Goal: Transaction & Acquisition: Purchase product/service

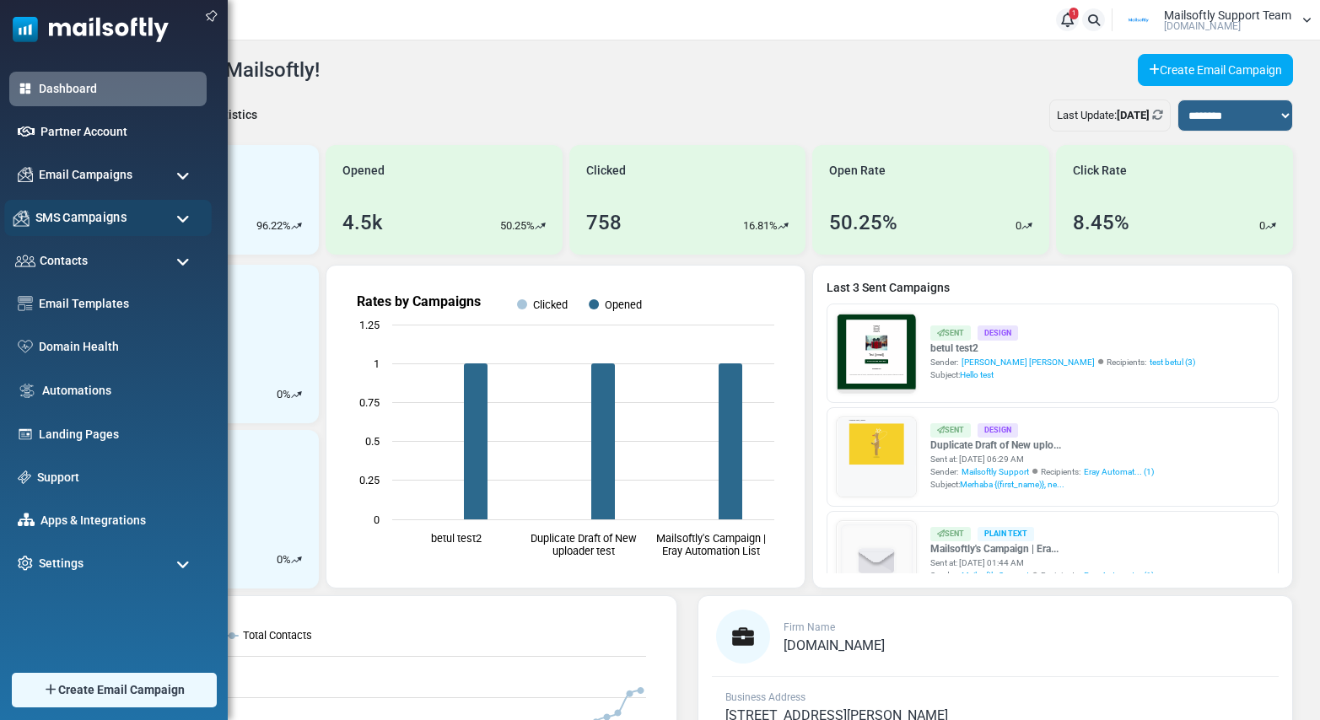
click at [63, 208] on span "SMS Campaigns" at bounding box center [80, 217] width 91 height 19
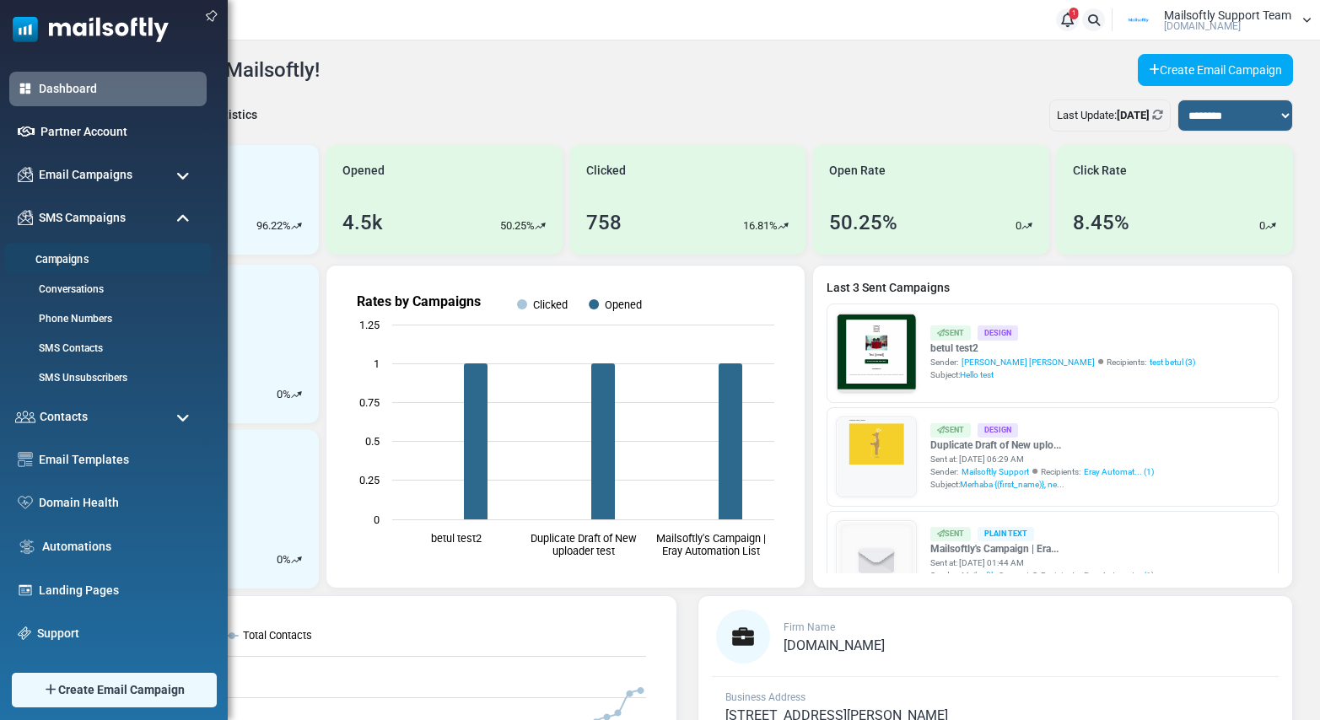
click at [68, 261] on link "Campaigns" at bounding box center [105, 260] width 202 height 16
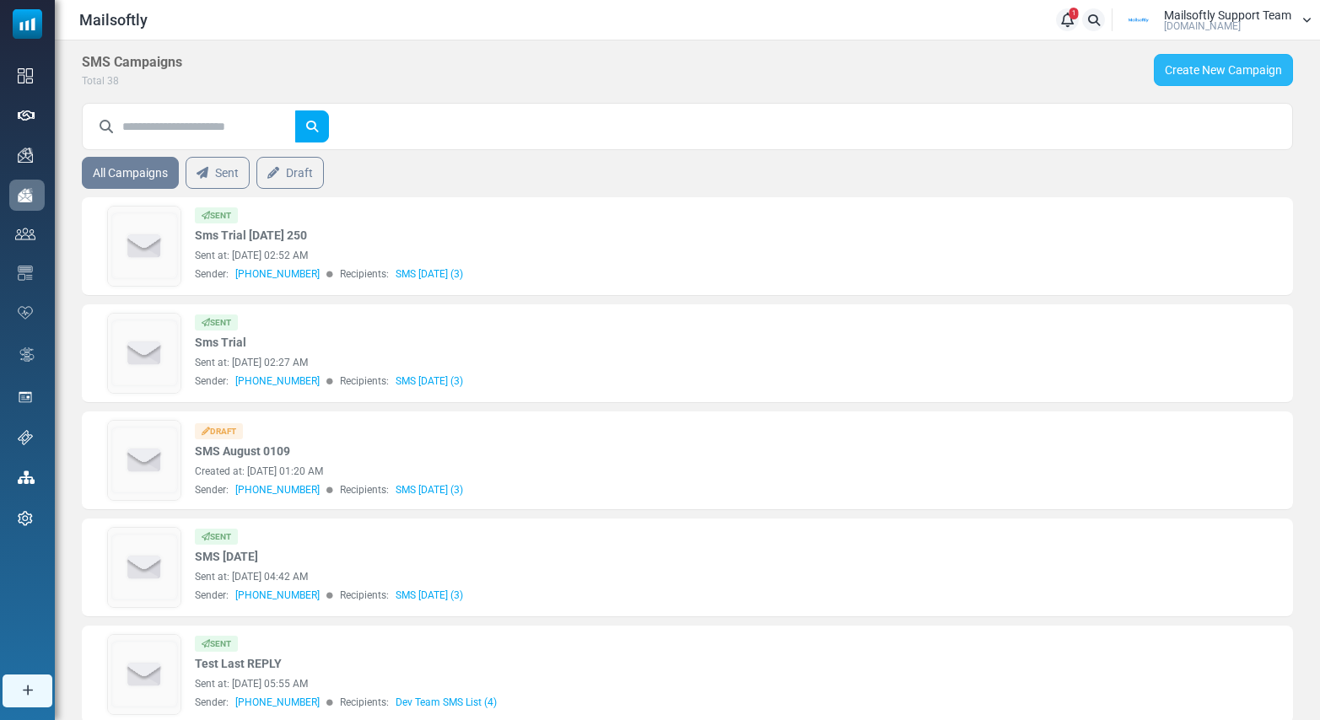
click at [1218, 78] on link "Create New Campaign" at bounding box center [1222, 70] width 139 height 32
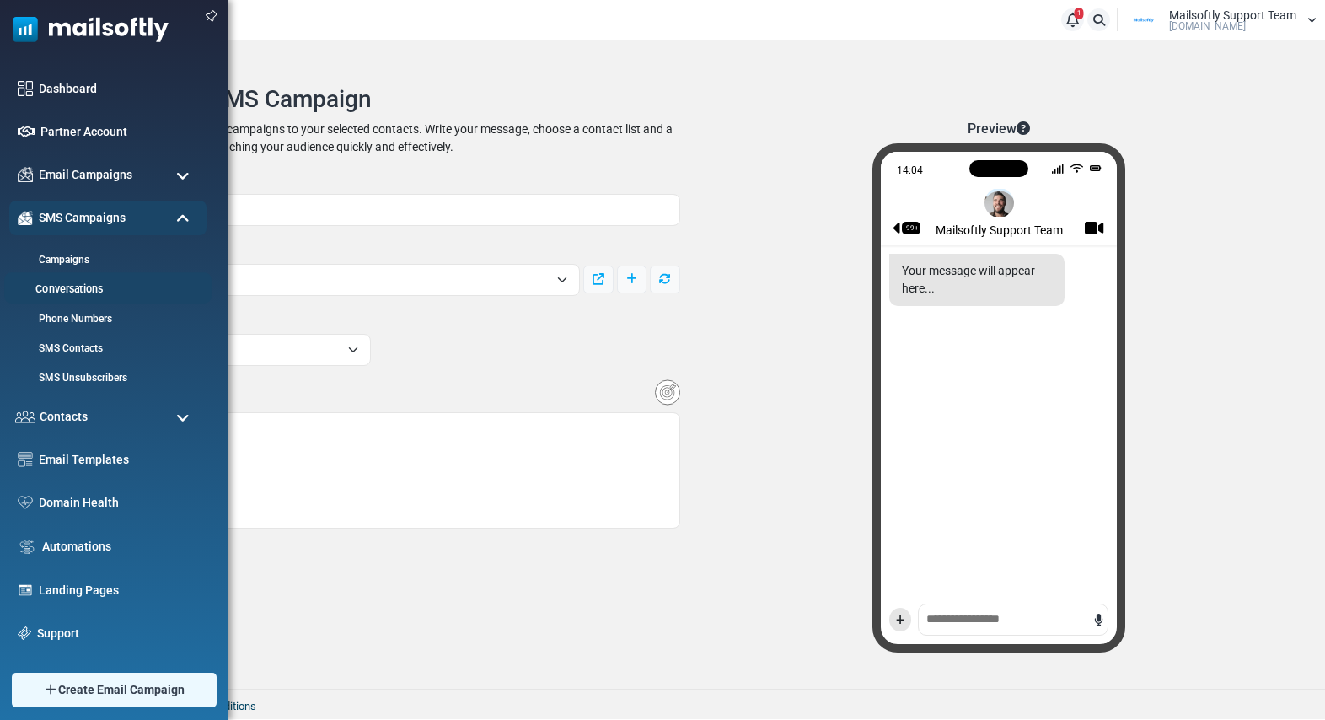
click at [67, 288] on link "Conversations" at bounding box center [105, 290] width 202 height 16
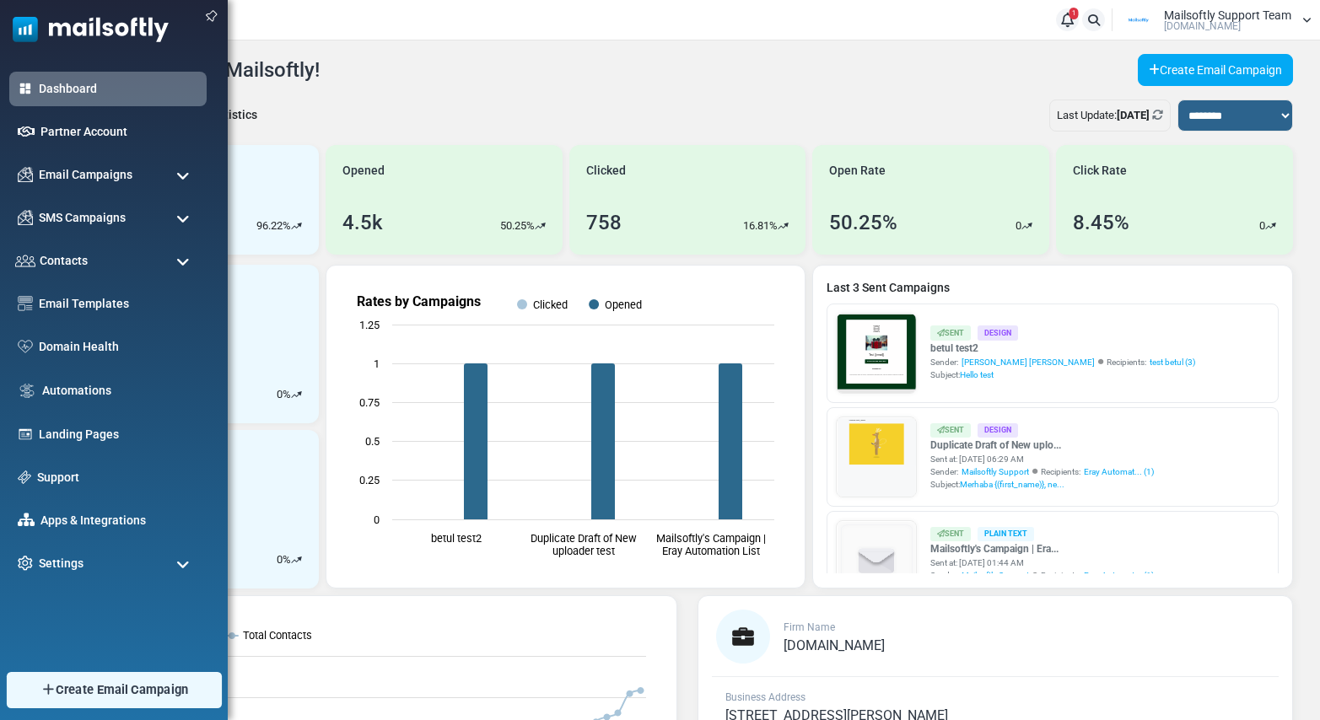
click at [93, 688] on span "Create Email Campaign" at bounding box center [122, 689] width 133 height 19
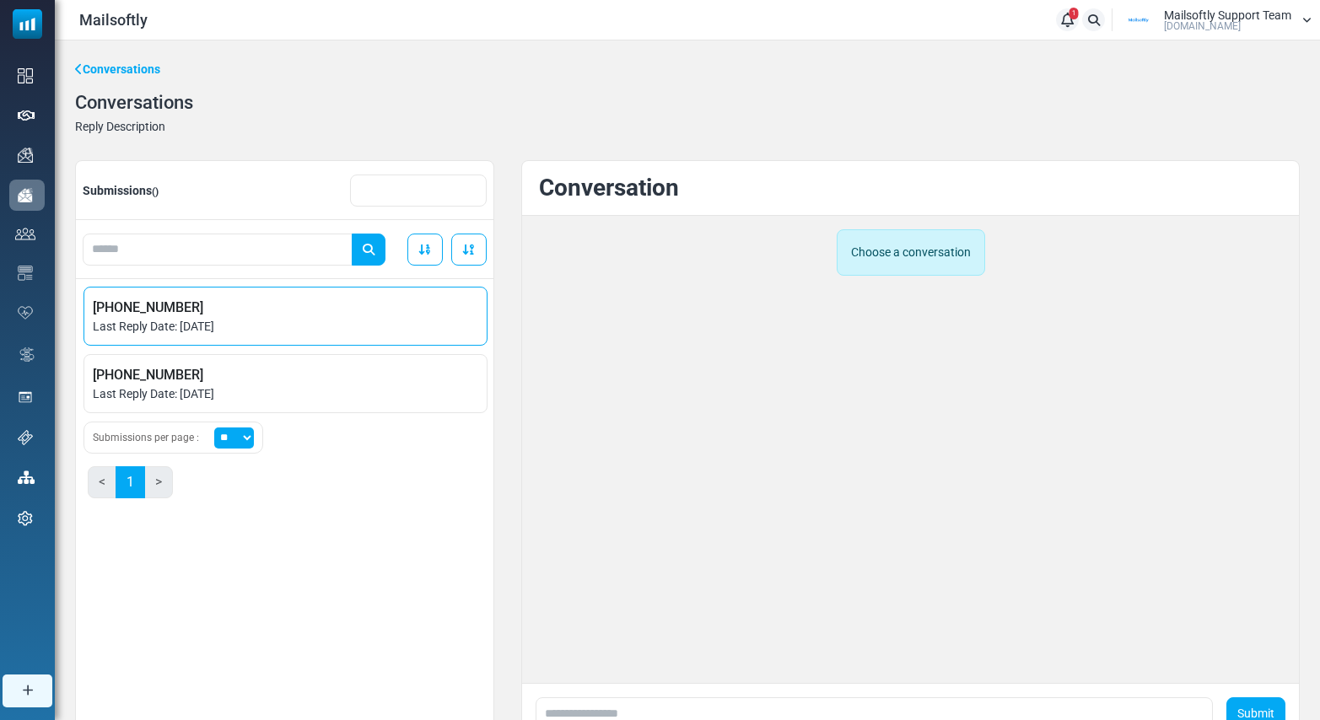
click at [216, 321] on span "Last Reply Date: [DATE]" at bounding box center [285, 327] width 385 height 18
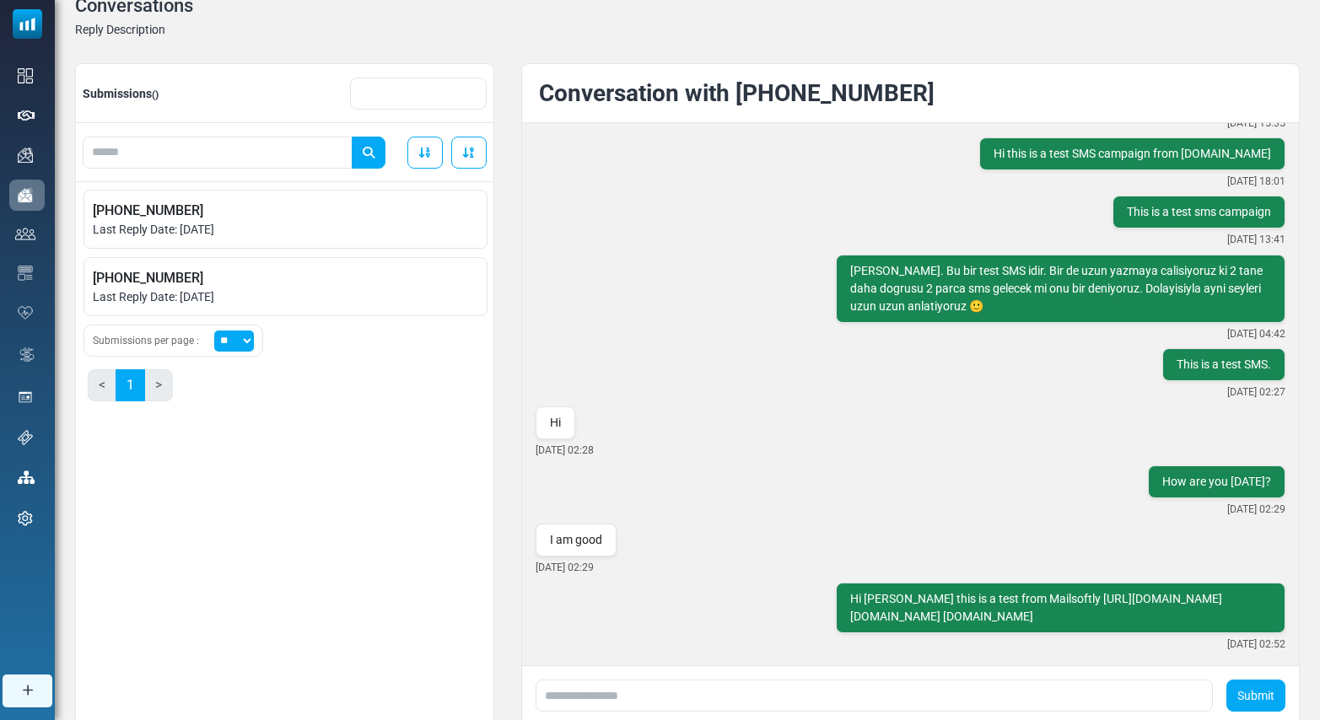
scroll to position [154, 0]
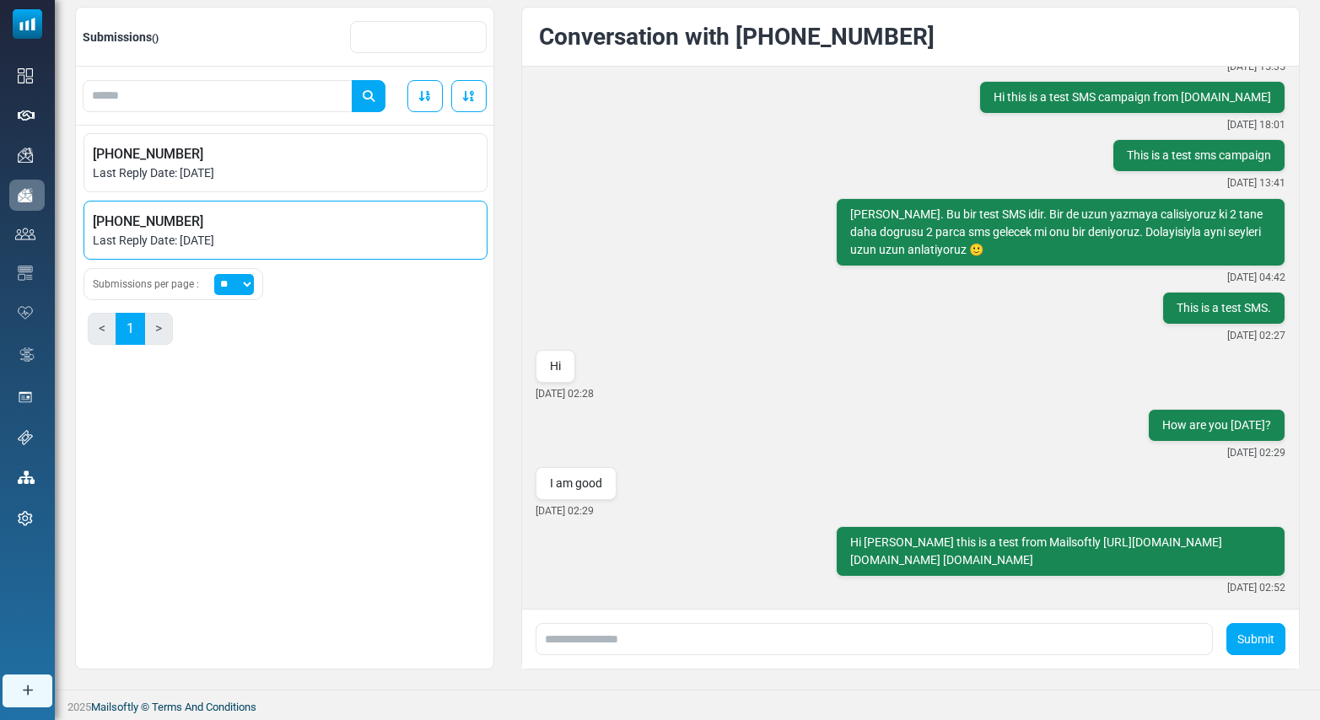
click at [267, 246] on span "Last Reply Date: [DATE]" at bounding box center [285, 241] width 385 height 18
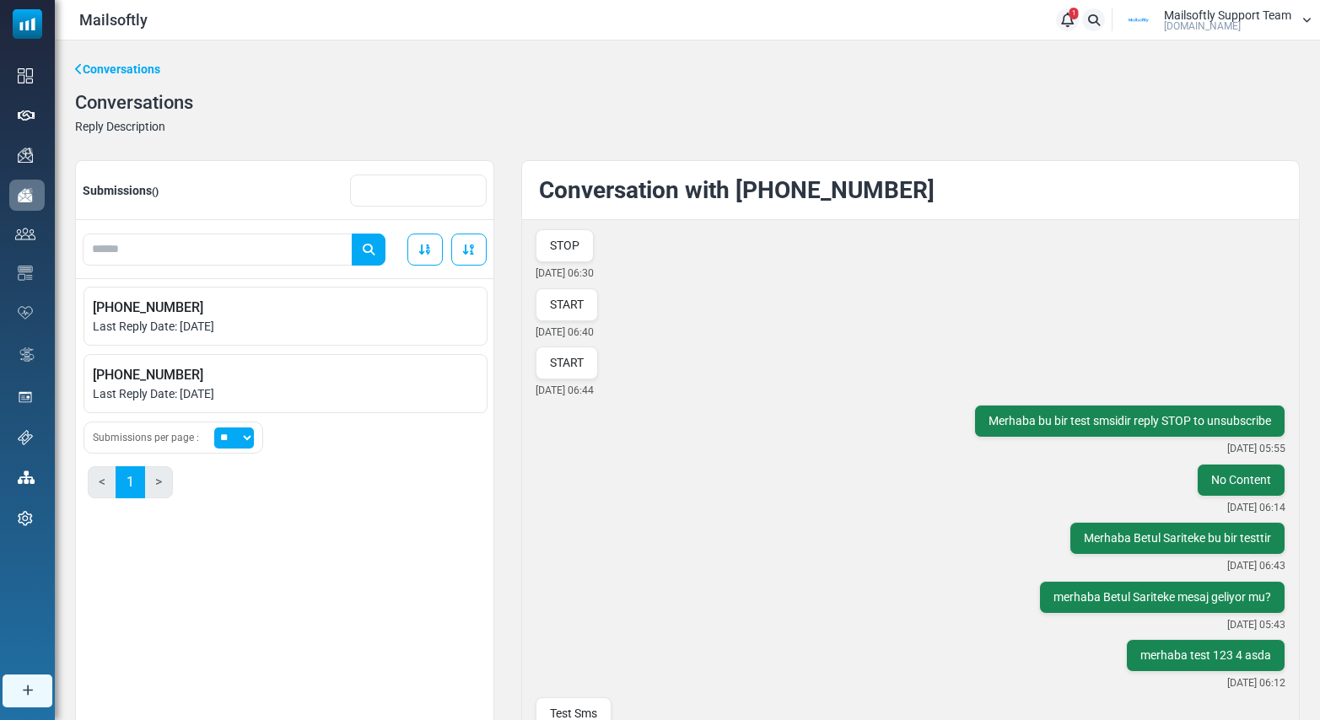
scroll to position [0, 0]
click at [276, 306] on span "[PHONE_NUMBER]" at bounding box center [285, 308] width 385 height 20
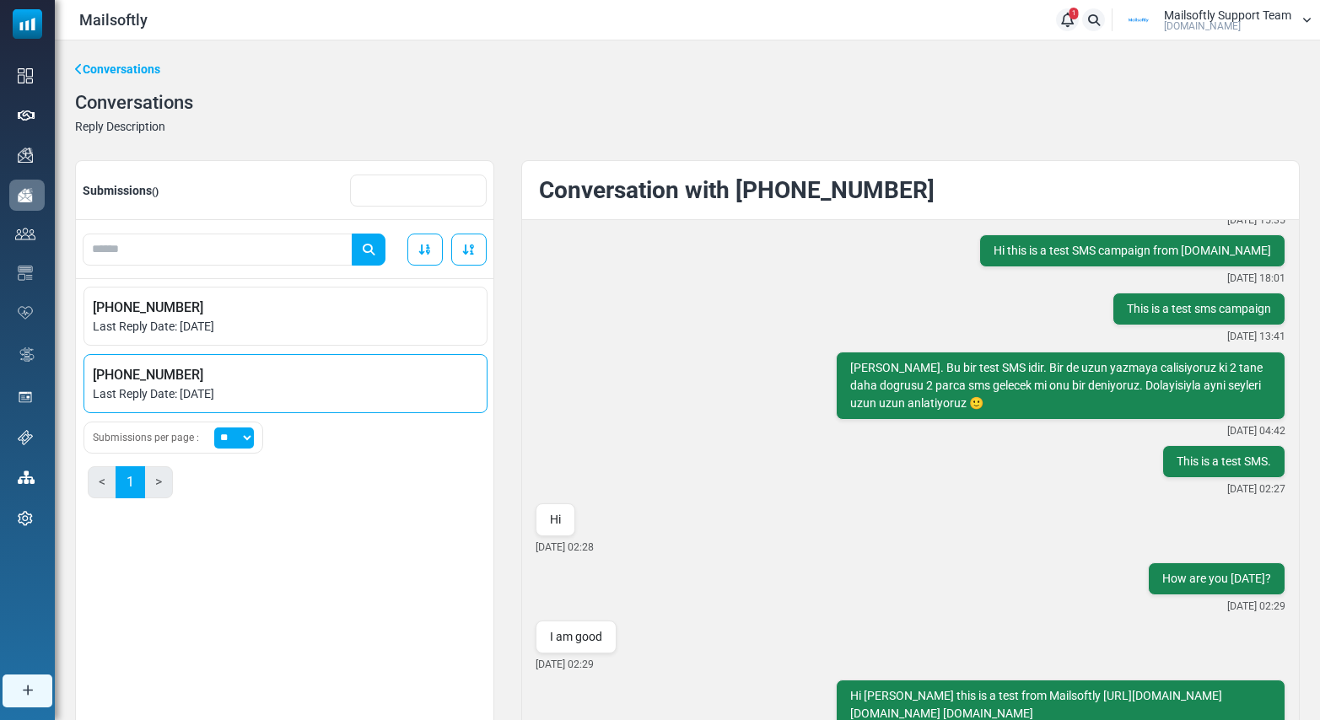
click at [278, 355] on li "+905535891496 Last Reply Date: August 15, 2025" at bounding box center [285, 383] width 404 height 59
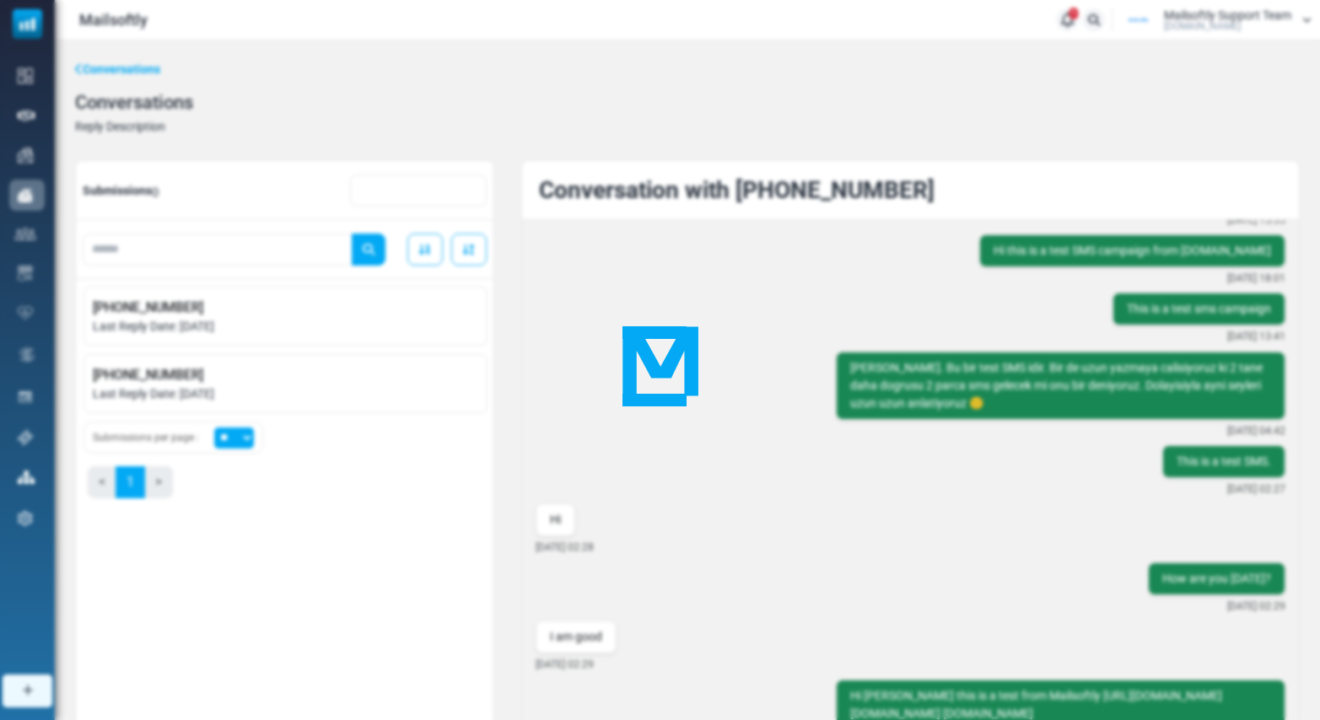
scroll to position [1291, 0]
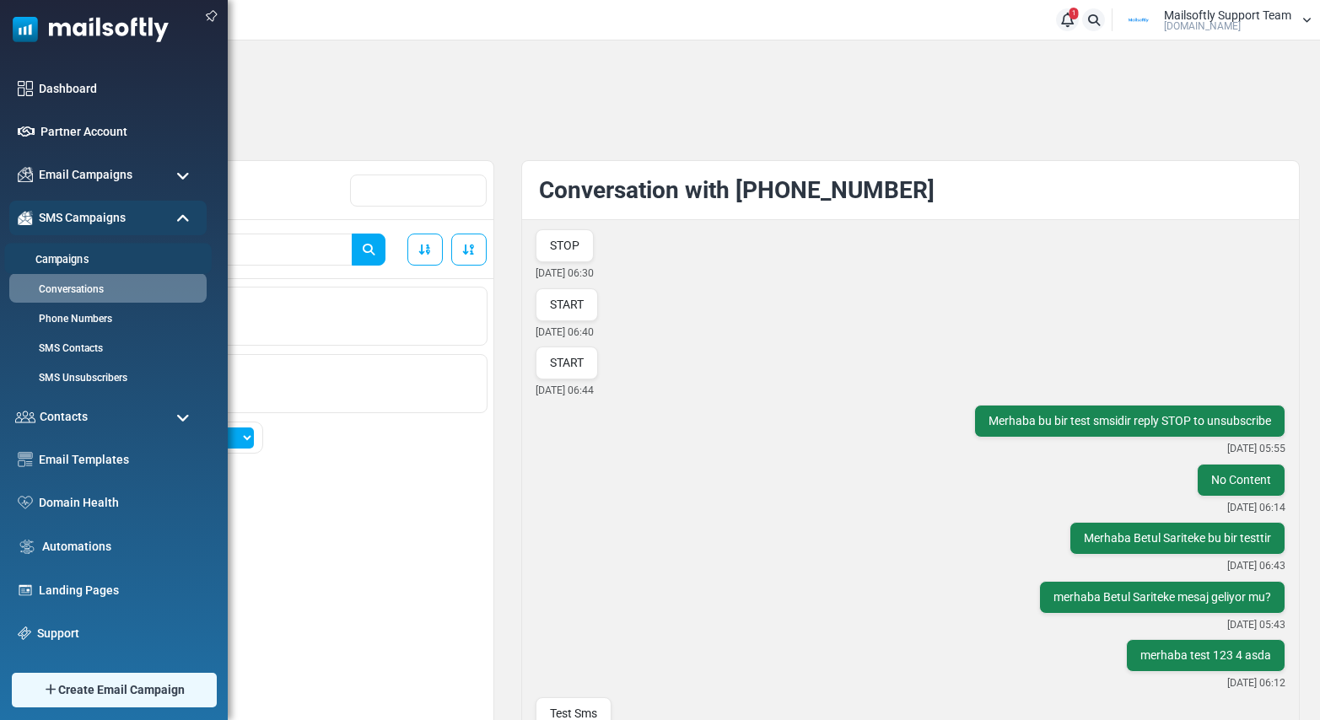
click at [79, 259] on link "Campaigns" at bounding box center [105, 260] width 202 height 16
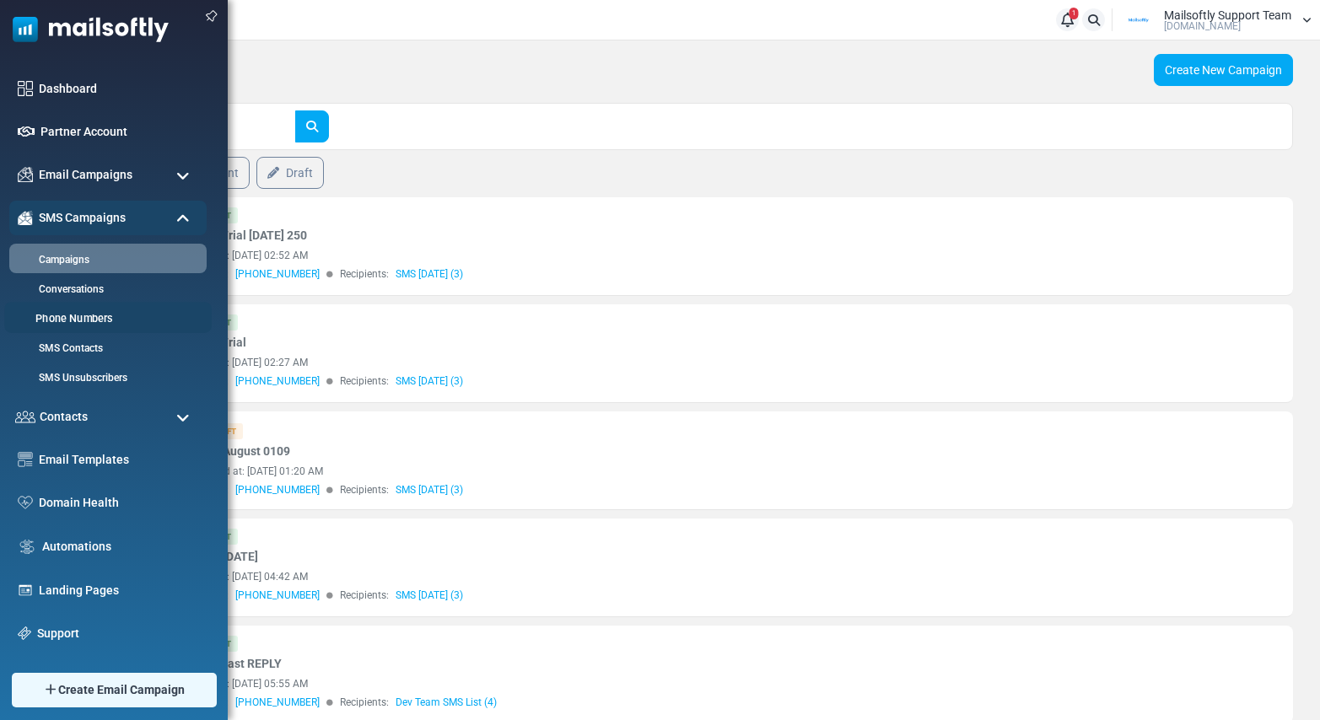
click at [74, 318] on link "Phone Numbers" at bounding box center [105, 319] width 202 height 16
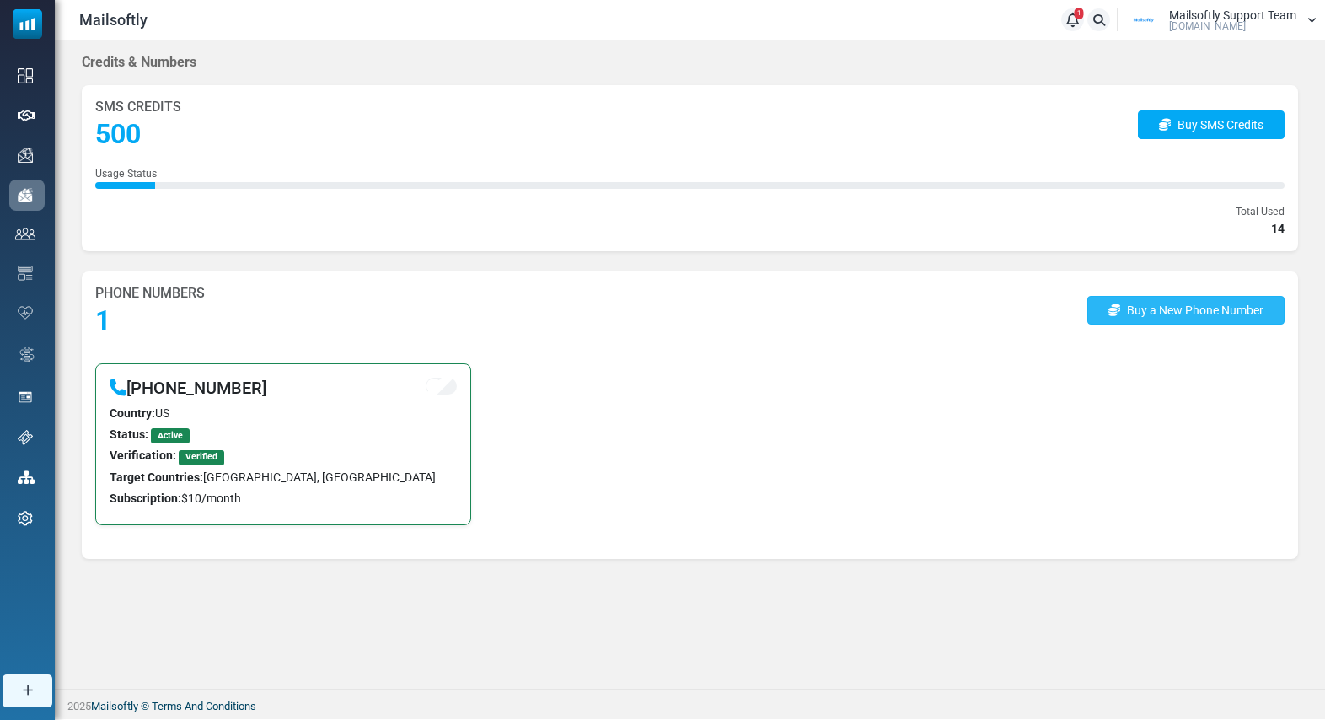
click at [1189, 314] on link "Buy a New Phone Number" at bounding box center [1186, 310] width 197 height 29
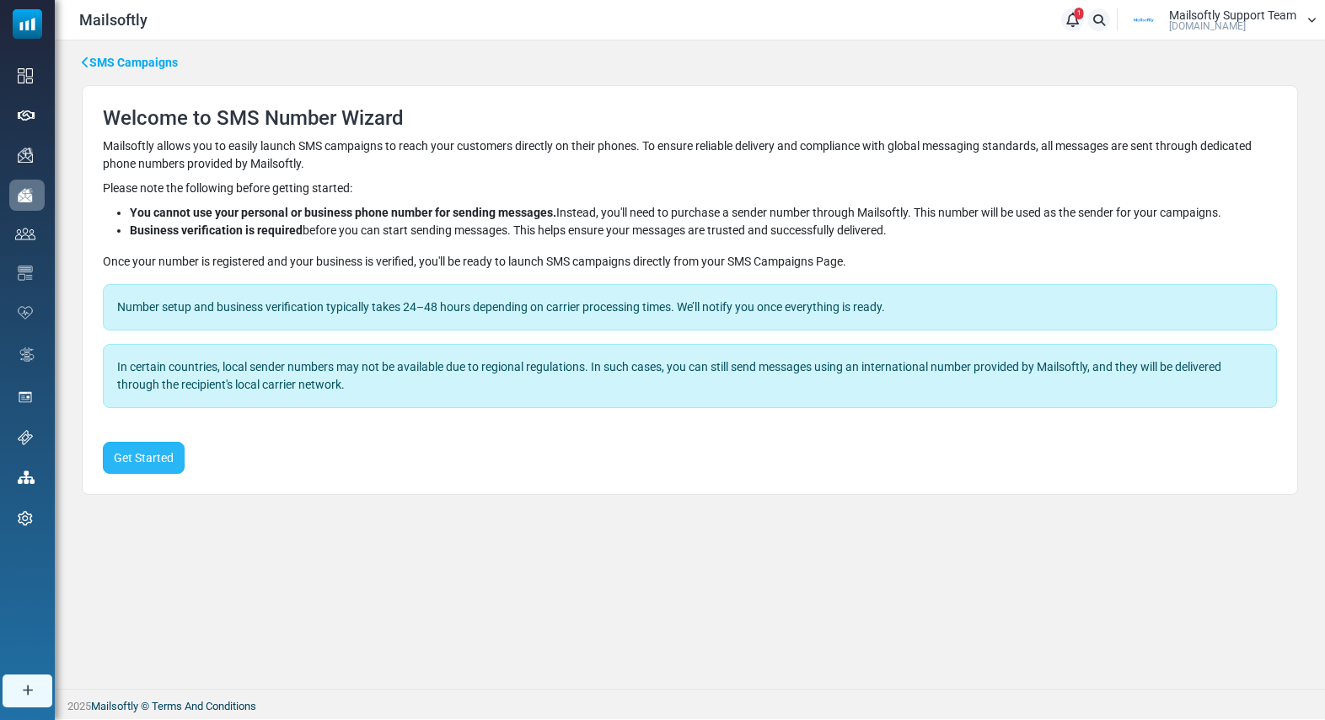
click at [139, 456] on button "Get Started" at bounding box center [144, 458] width 82 height 32
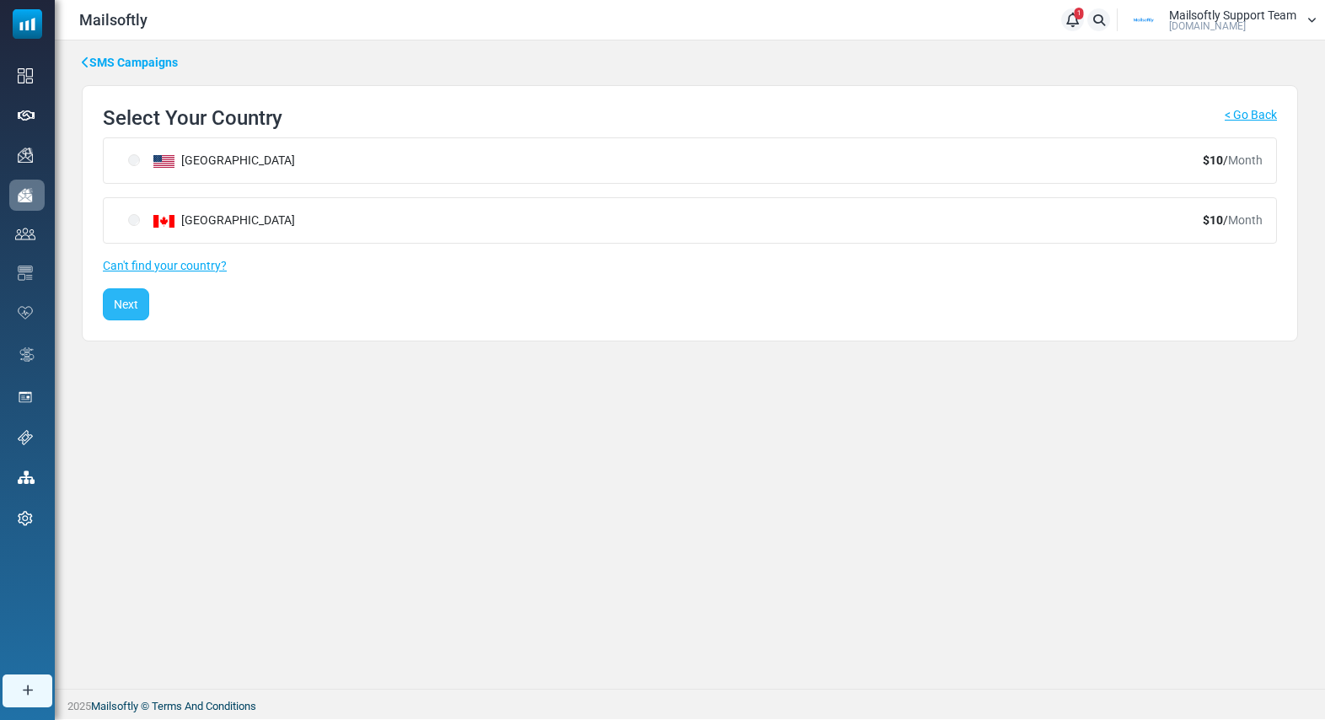
click at [128, 313] on button "Next" at bounding box center [126, 304] width 46 height 32
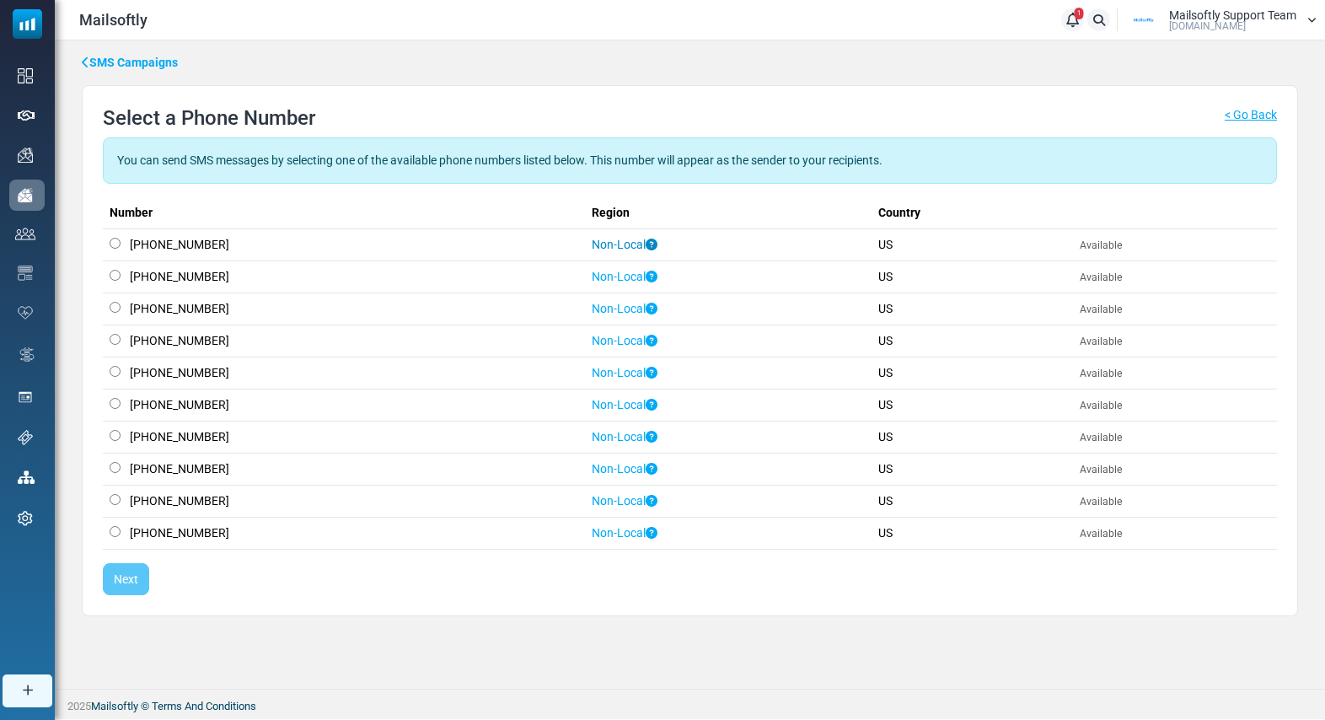
click at [646, 242] on icon at bounding box center [652, 245] width 12 height 12
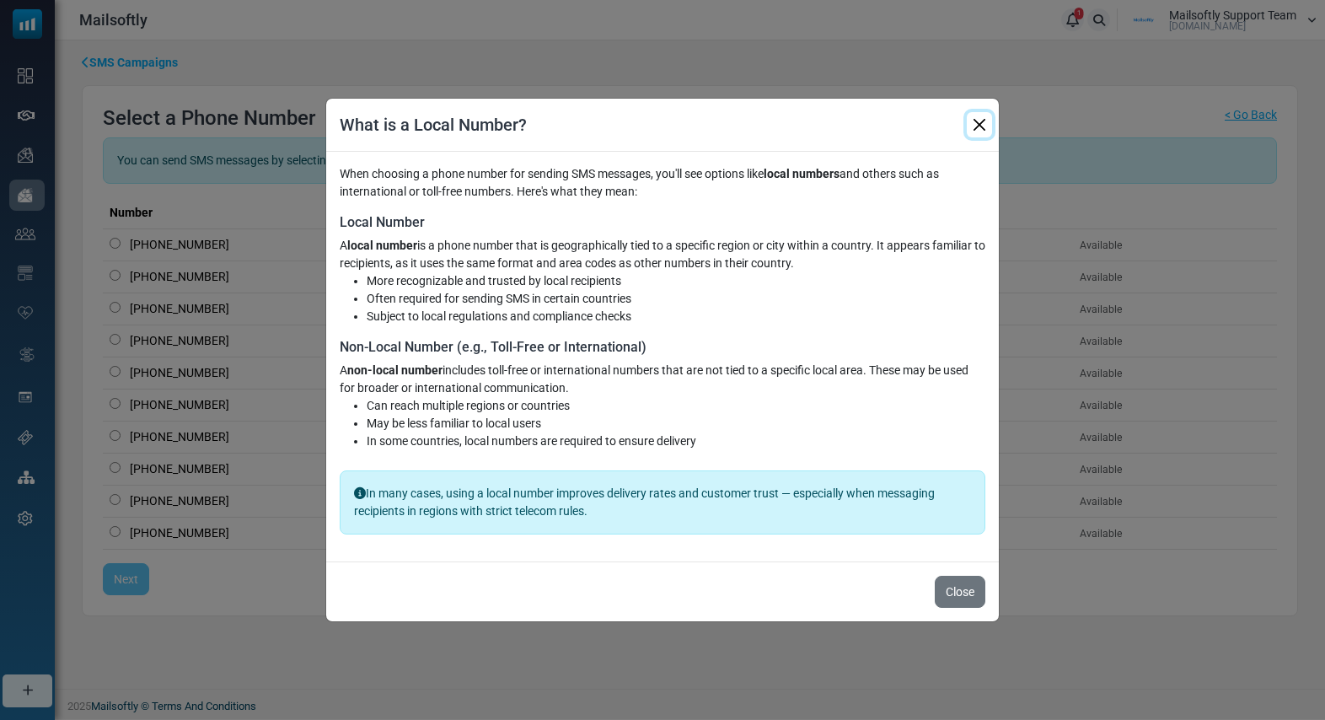
click at [982, 126] on button "Close" at bounding box center [979, 124] width 25 height 25
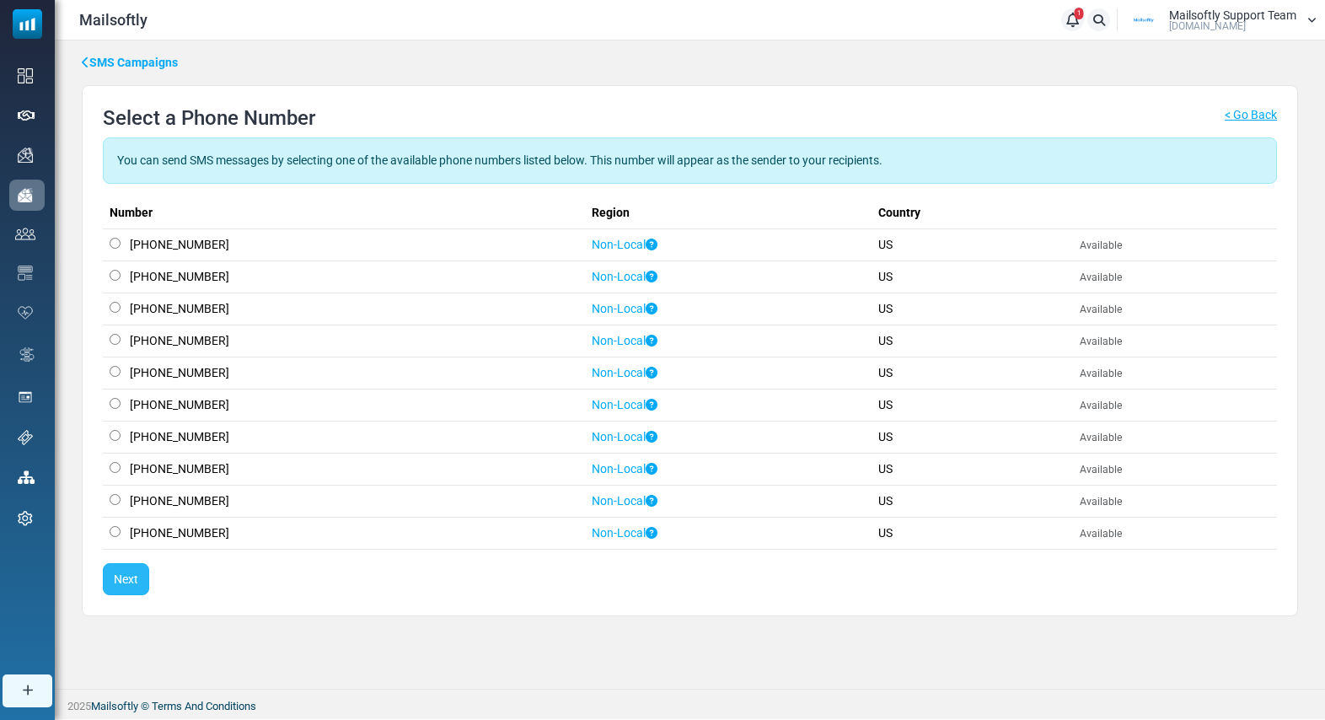
click at [135, 588] on button "Next" at bounding box center [126, 579] width 46 height 32
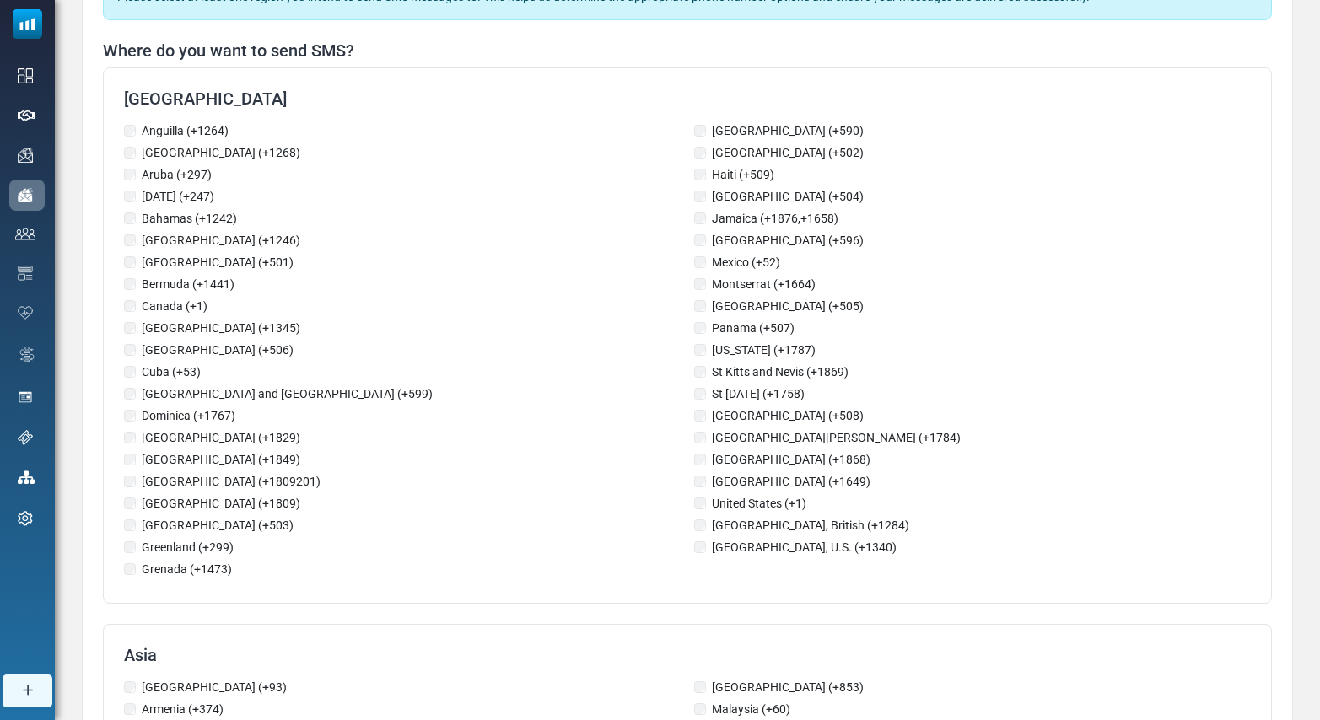
scroll to position [91, 0]
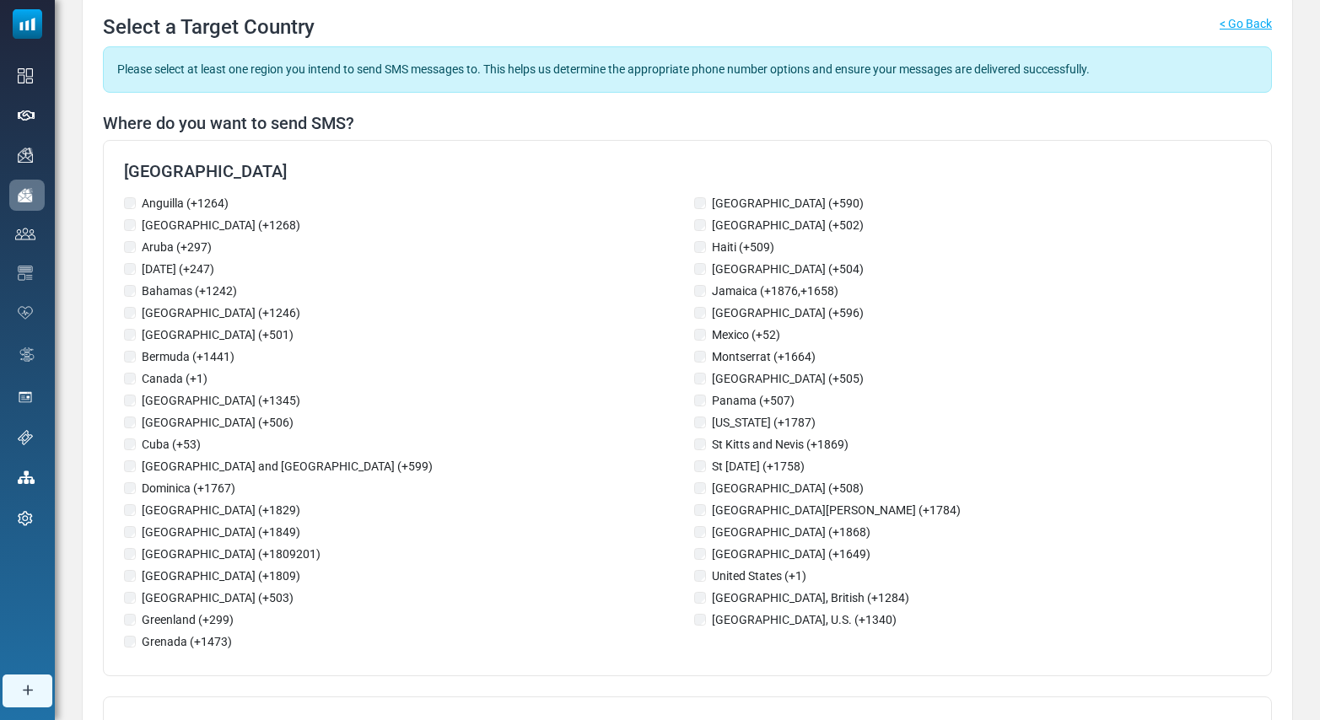
click at [137, 379] on div "Canada (+1)" at bounding box center [402, 380] width 556 height 20
click at [164, 379] on label "Canada (+1)" at bounding box center [175, 379] width 66 height 18
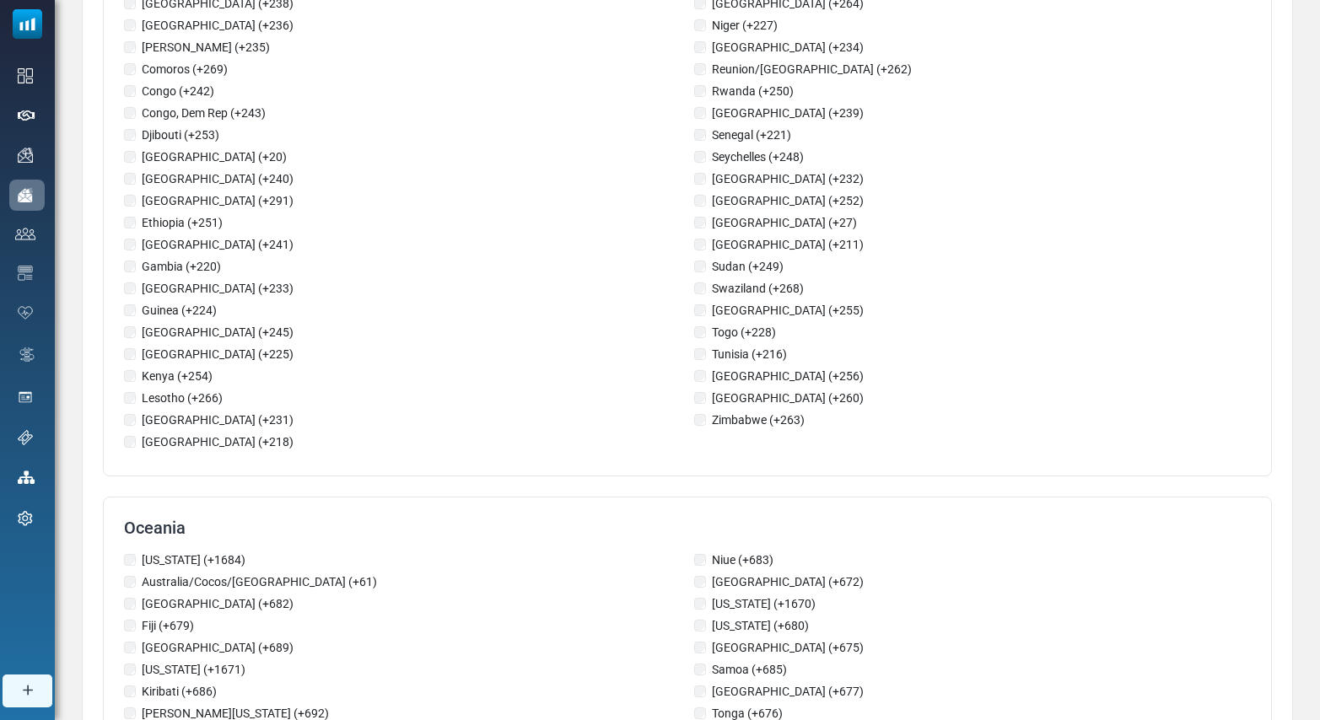
scroll to position [2771, 0]
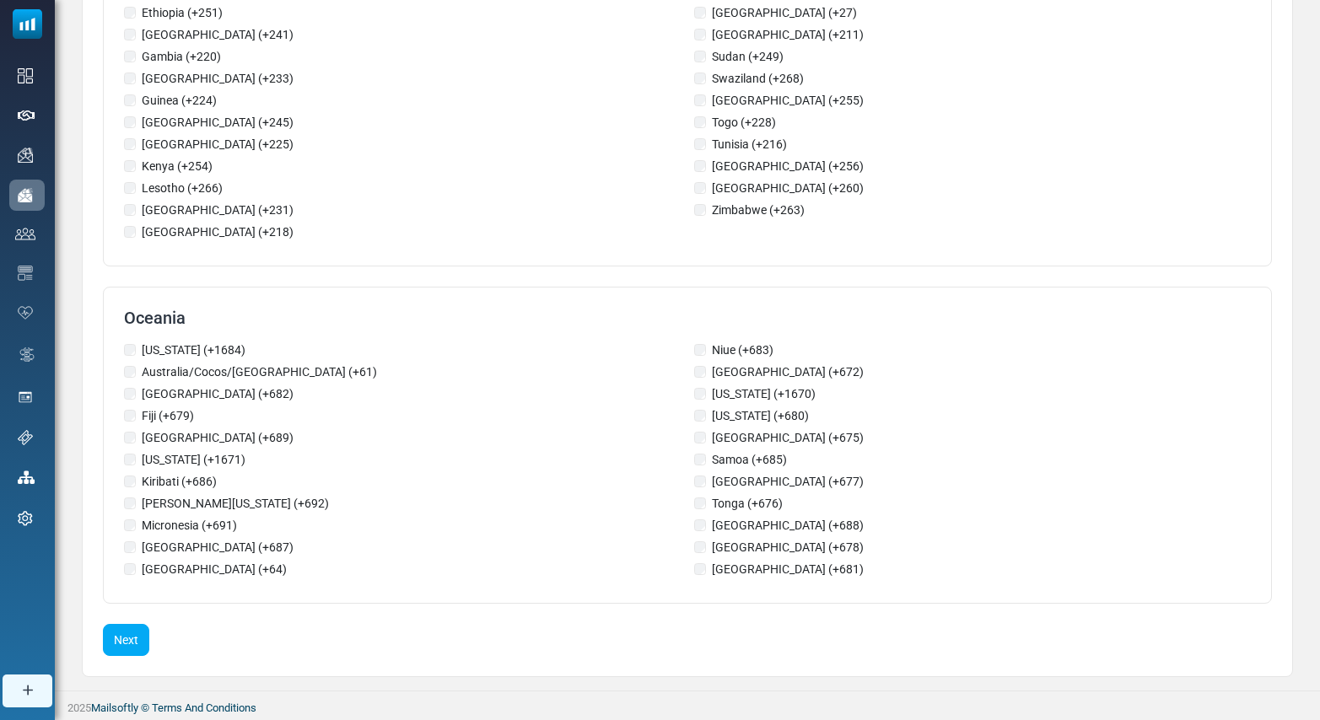
click at [120, 641] on button "Next" at bounding box center [126, 640] width 46 height 32
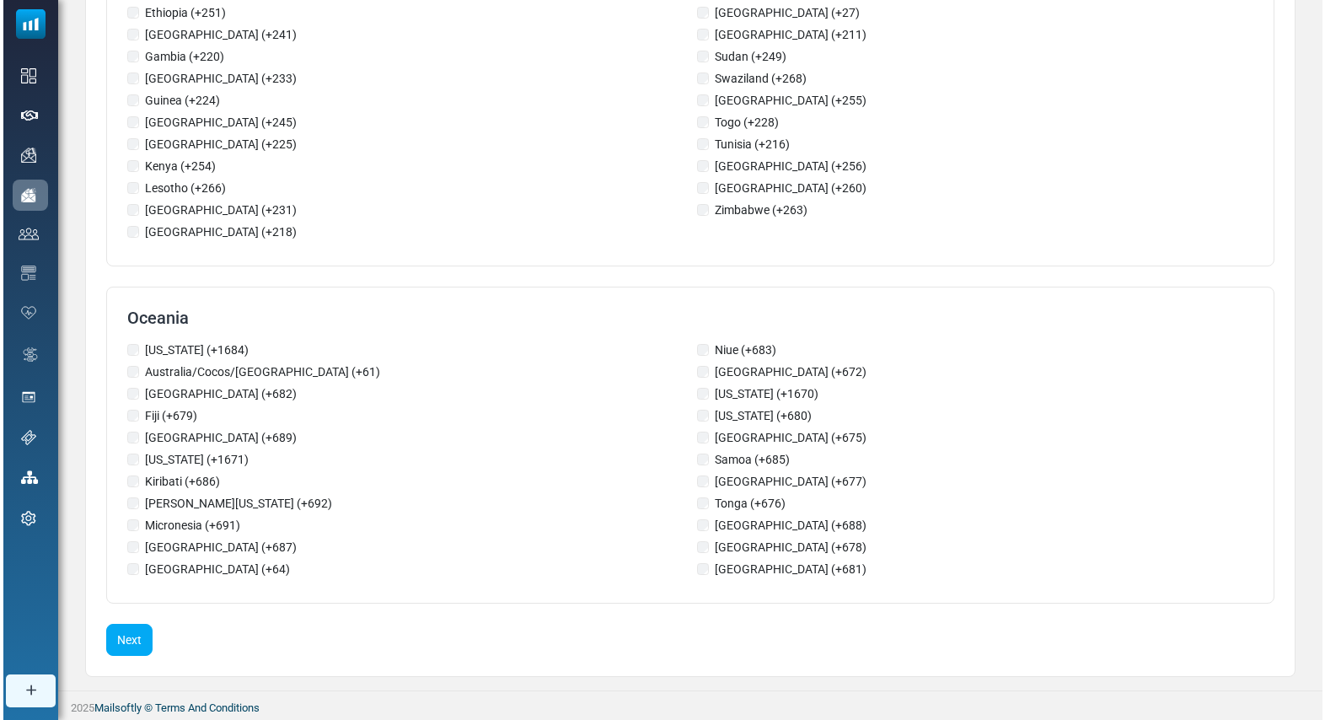
scroll to position [0, 0]
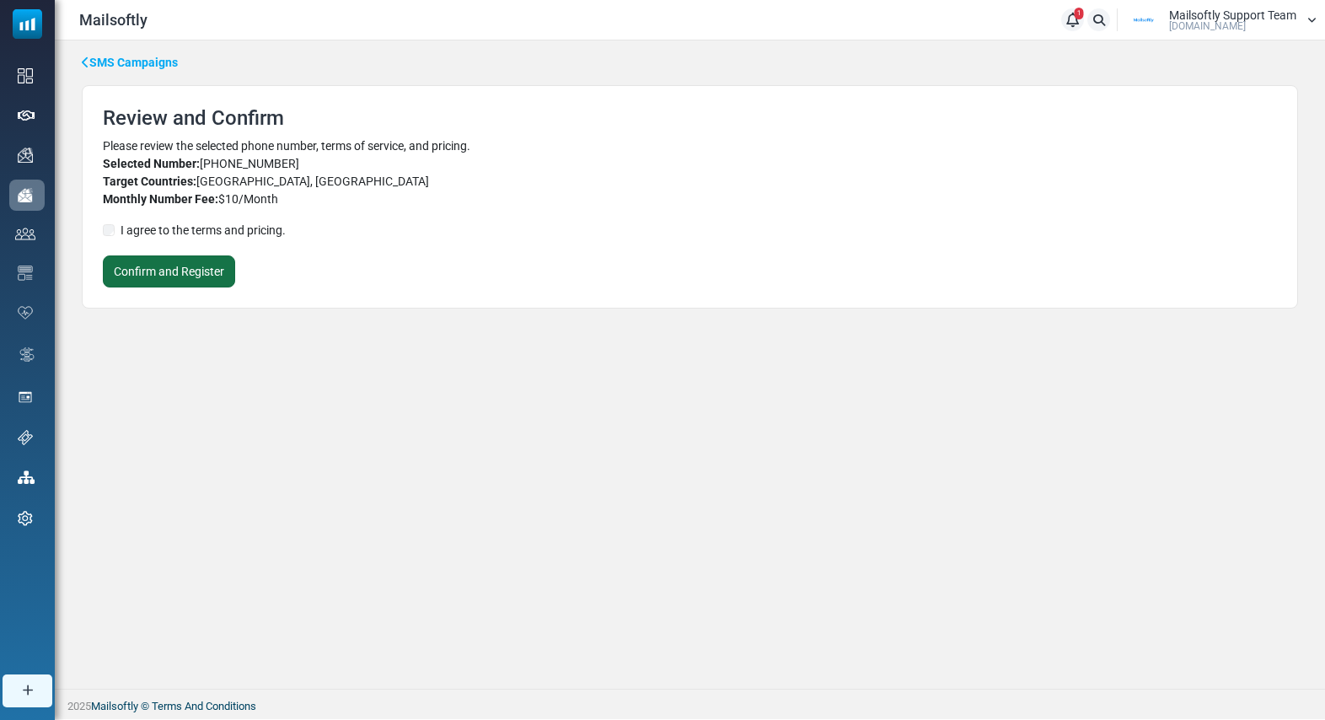
click at [199, 279] on button "Confirm and Register" at bounding box center [169, 271] width 132 height 32
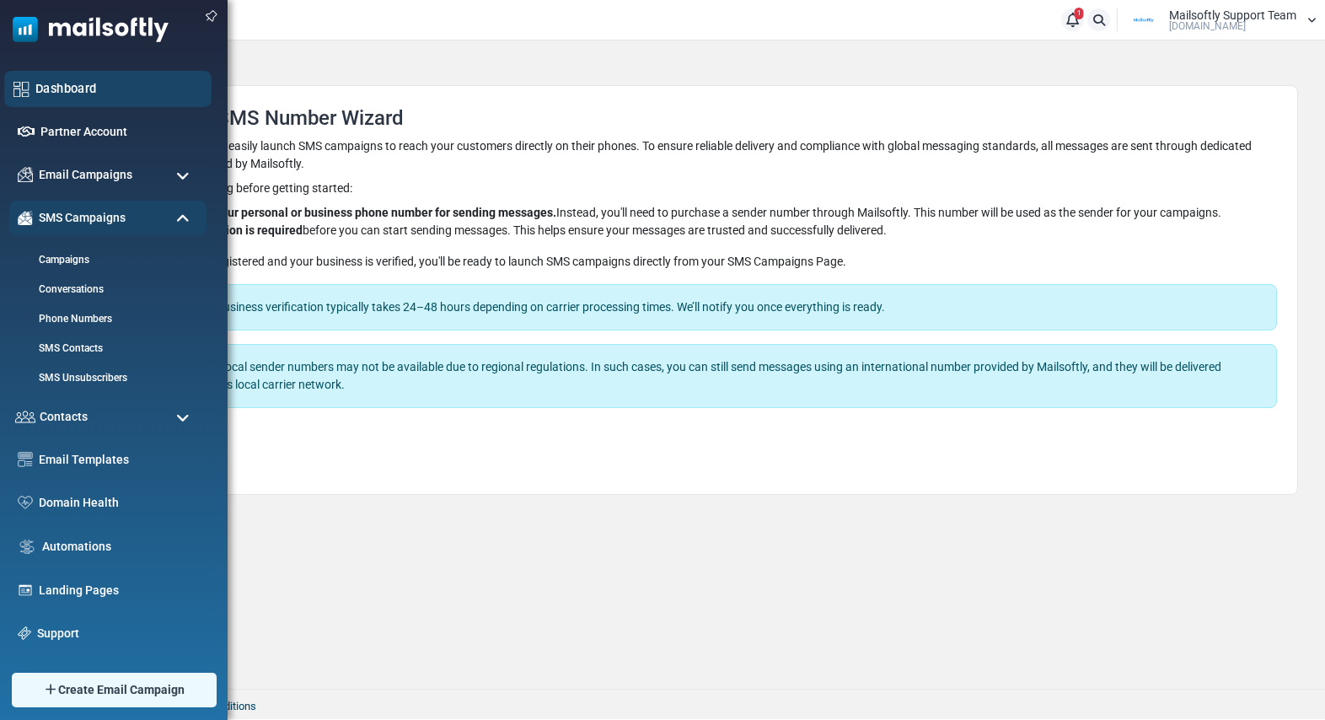
click at [67, 92] on link "Dashboard" at bounding box center [118, 88] width 167 height 19
